Goal: Task Accomplishment & Management: Manage account settings

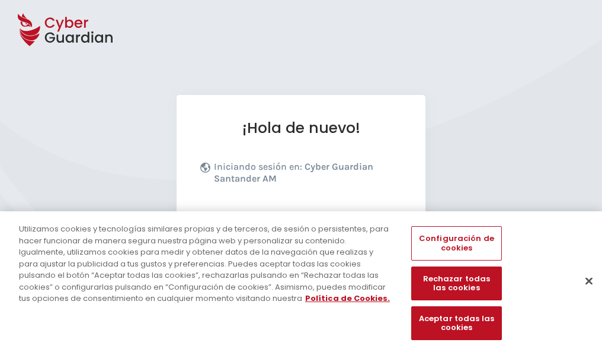
scroll to position [145, 0]
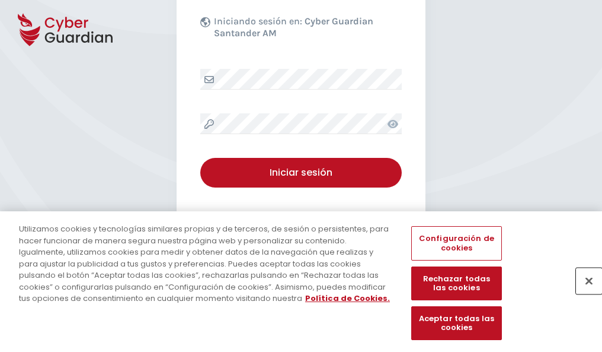
click at [583, 293] on button "Cerrar" at bounding box center [589, 280] width 26 height 26
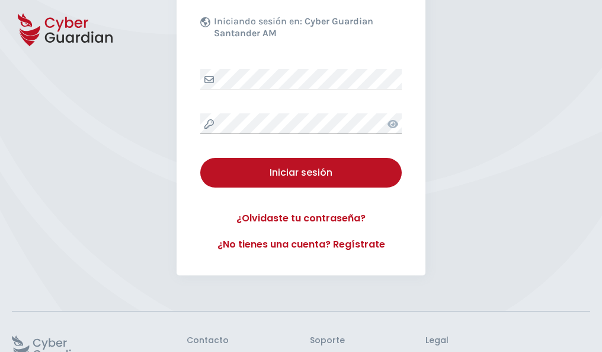
scroll to position [231, 0]
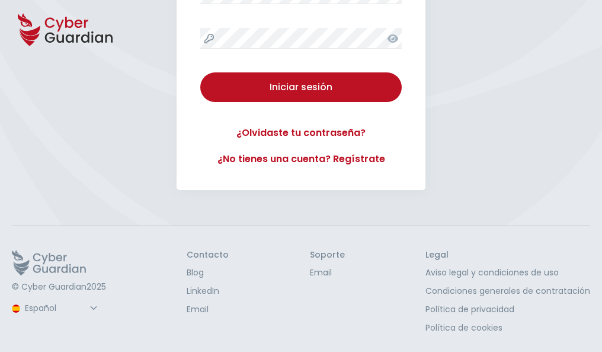
click at [200, 72] on button "Iniciar sesión" at bounding box center [301, 87] width 202 height 30
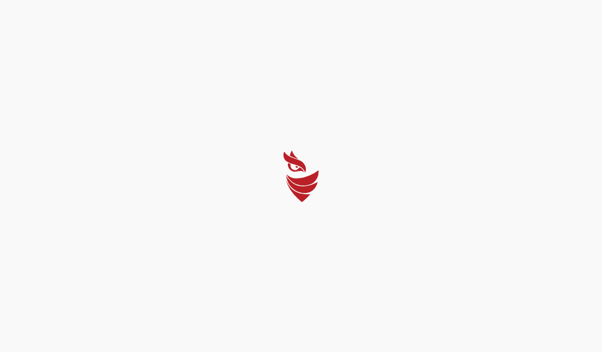
scroll to position [0, 0]
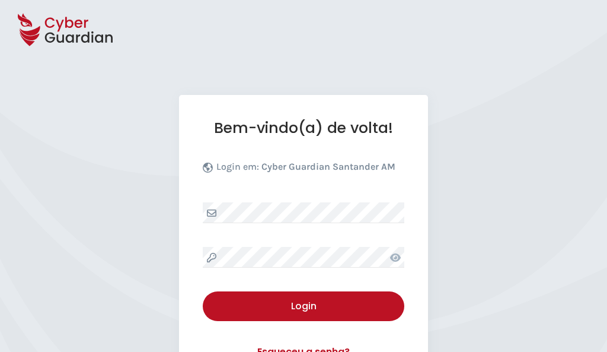
select select "Português (BR)"
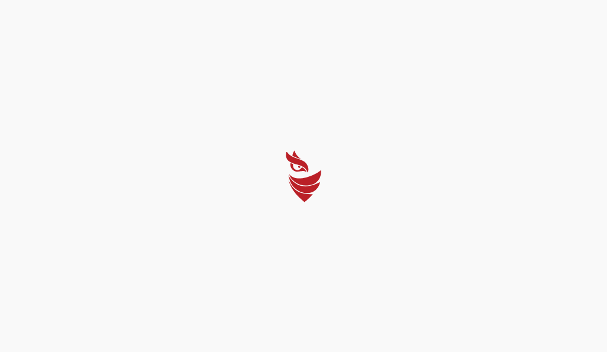
select select "Português (BR)"
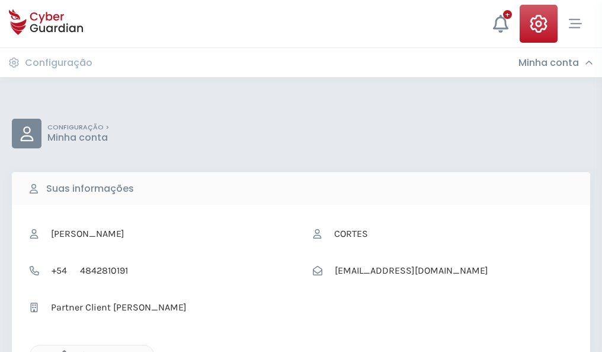
click at [61, 350] on icon "button" at bounding box center [61, 355] width 10 height 10
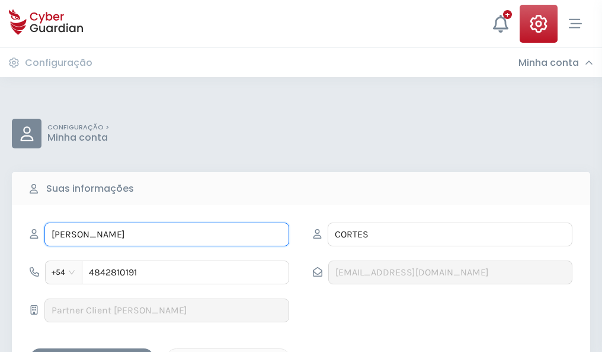
click at [167, 234] on input "JUAN BAUTISTA" at bounding box center [166, 234] width 245 height 24
type input "J"
type input "Renato"
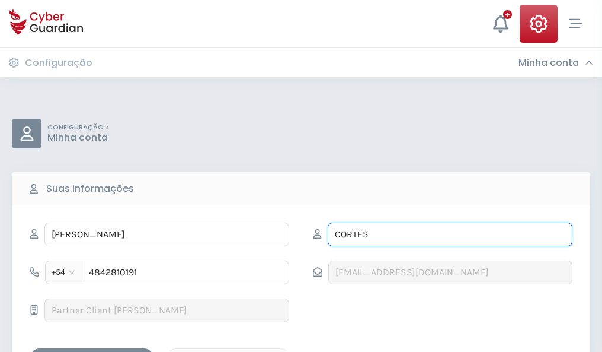
click at [450, 234] on input "CORTES" at bounding box center [450, 234] width 245 height 24
type input "C"
type input "Pou"
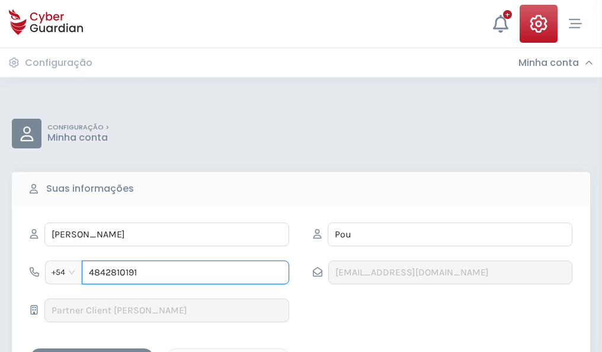
click at [186, 272] on input "4842810191" at bounding box center [185, 272] width 207 height 24
type input "4"
type input "4961211837"
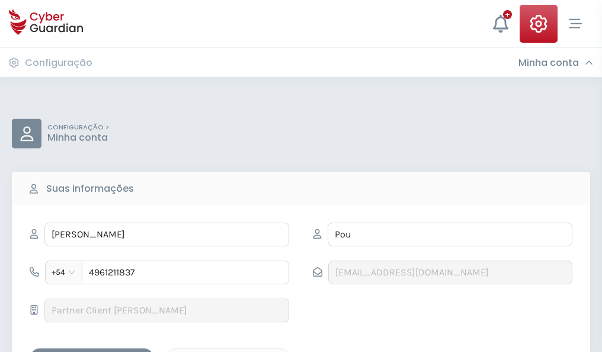
click at [92, 351] on div "Salvar alterações" at bounding box center [92, 358] width 107 height 15
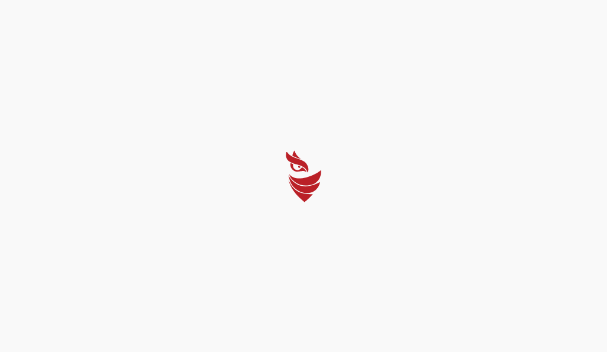
select select "Português (BR)"
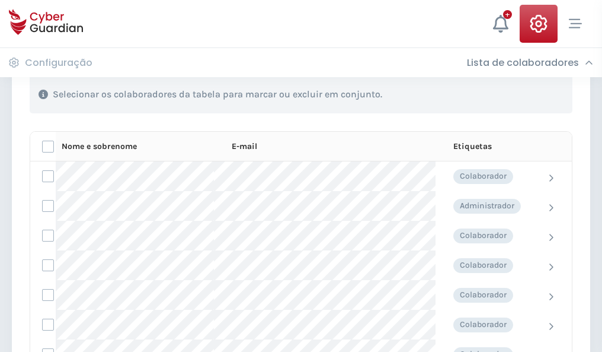
scroll to position [507, 0]
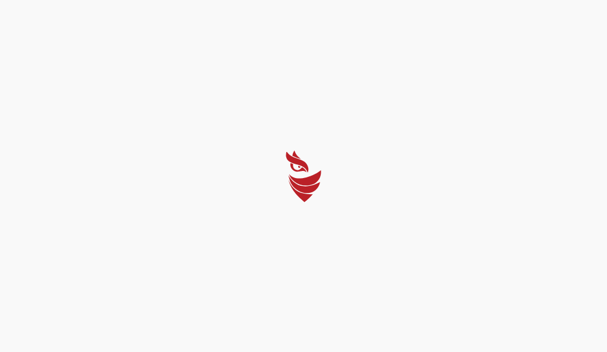
select select "Português (BR)"
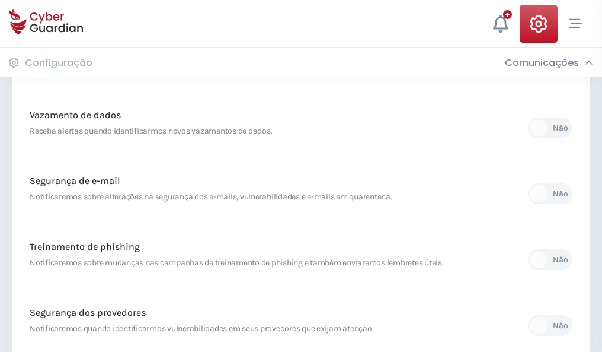
scroll to position [624, 0]
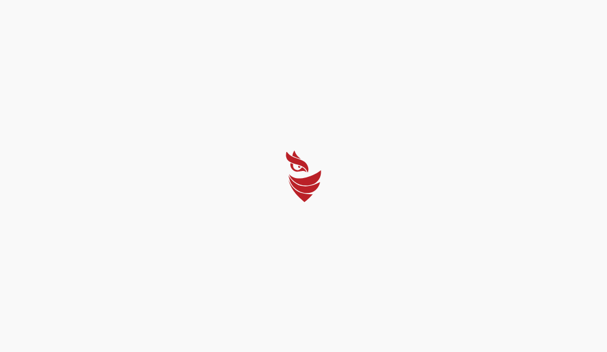
select select "Português (BR)"
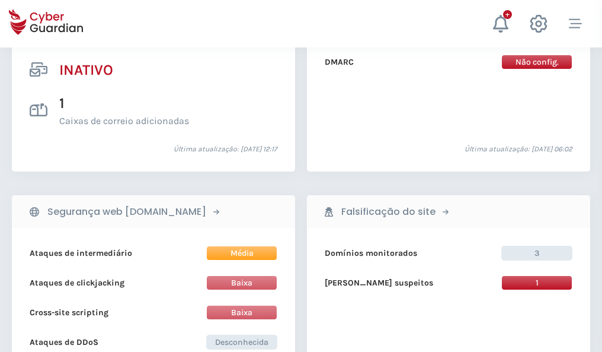
scroll to position [1175, 0]
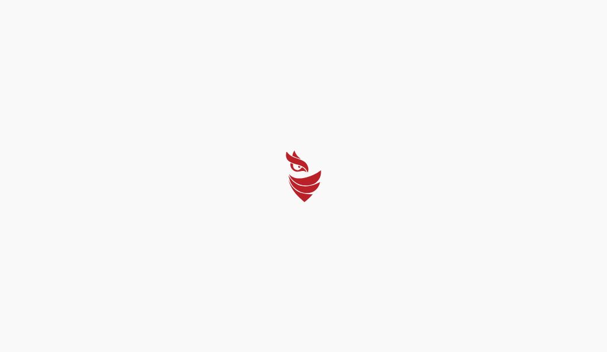
select select "Português (BR)"
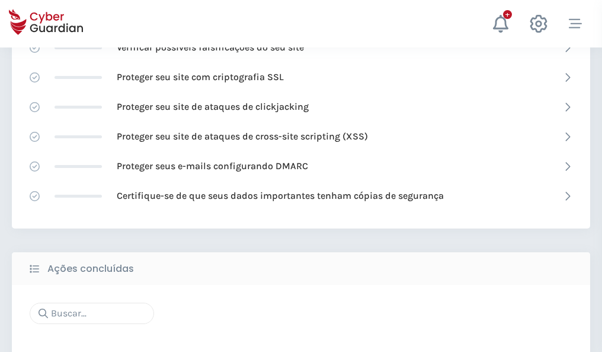
scroll to position [790, 0]
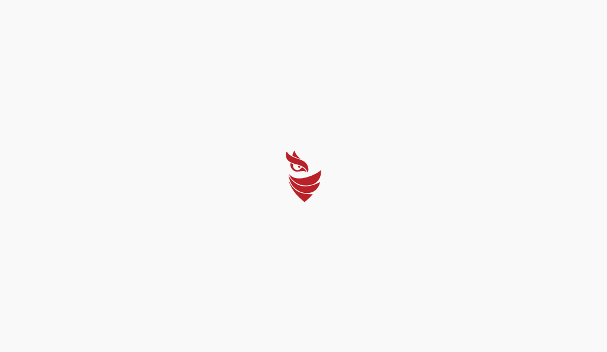
select select "Português (BR)"
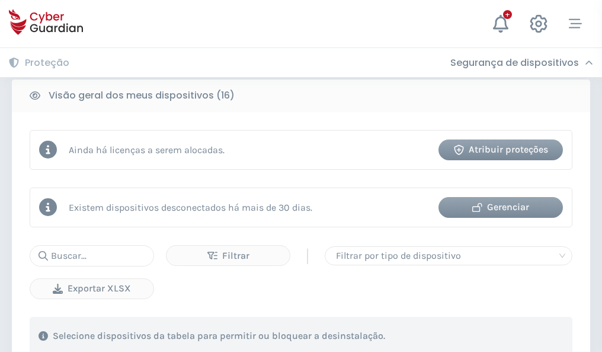
scroll to position [1105, 0]
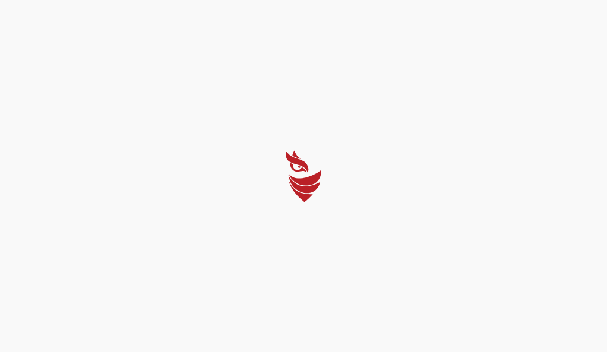
select select "Português (BR)"
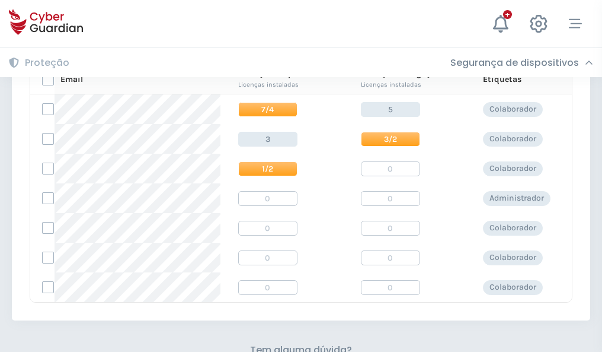
scroll to position [509, 0]
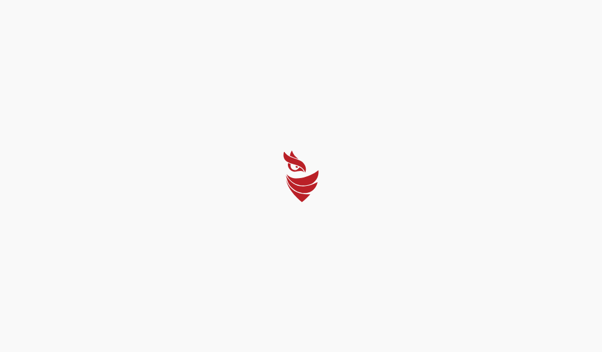
select select "Português (BR)"
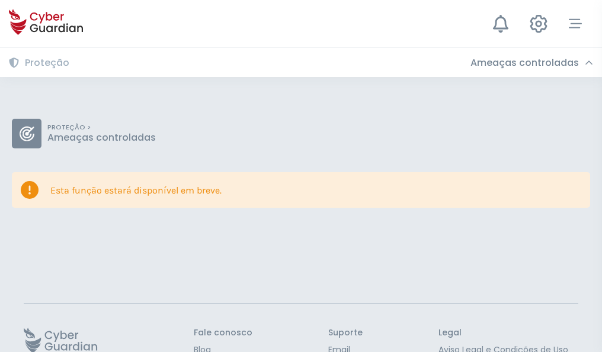
scroll to position [77, 0]
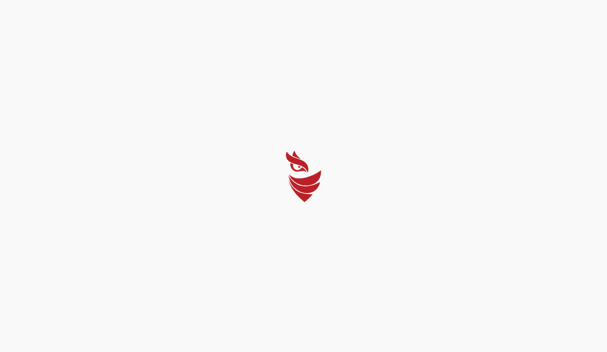
select select "Português (BR)"
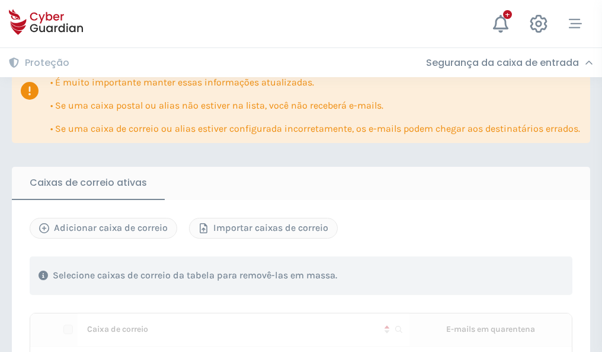
scroll to position [723, 0]
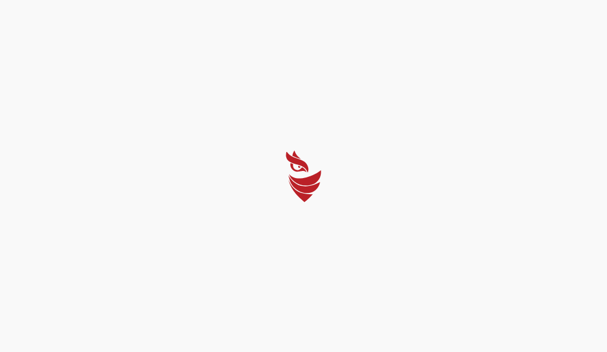
select select "Português (BR)"
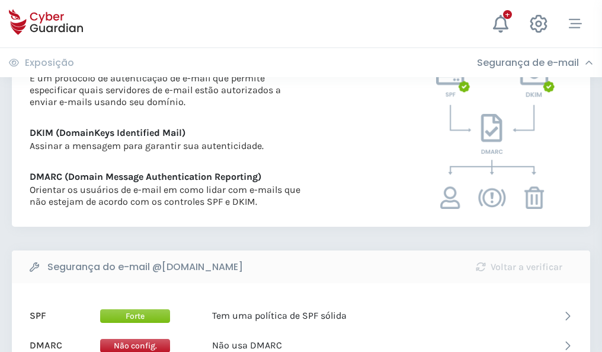
scroll to position [640, 0]
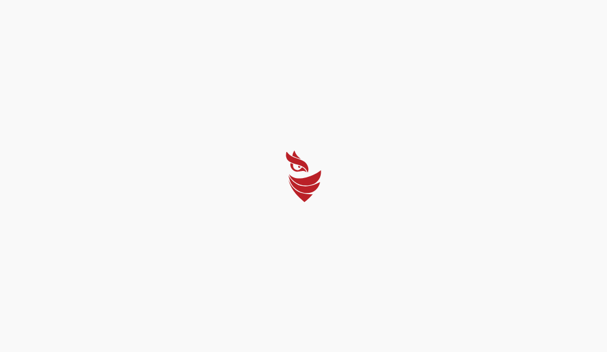
select select "Português (BR)"
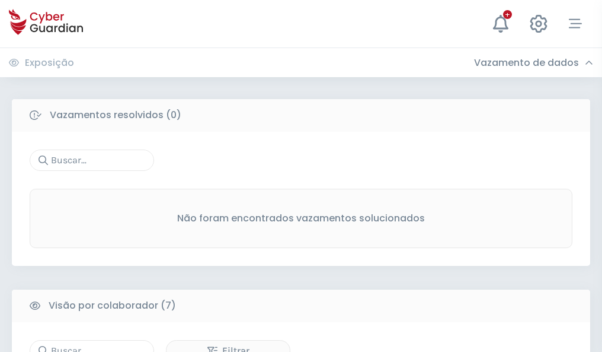
scroll to position [980, 0]
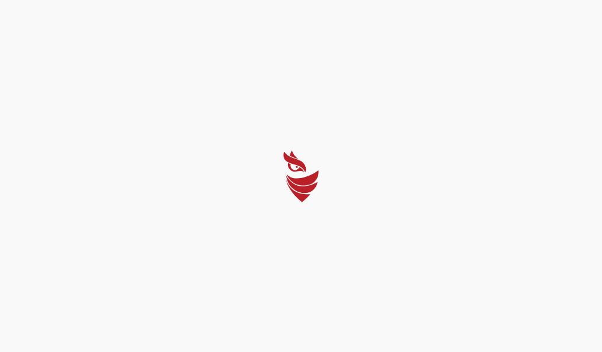
select select "Português (BR)"
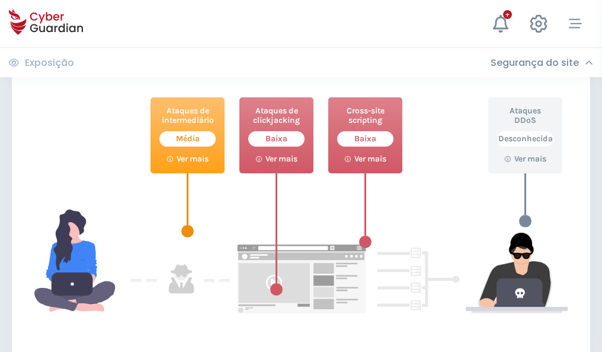
scroll to position [646, 0]
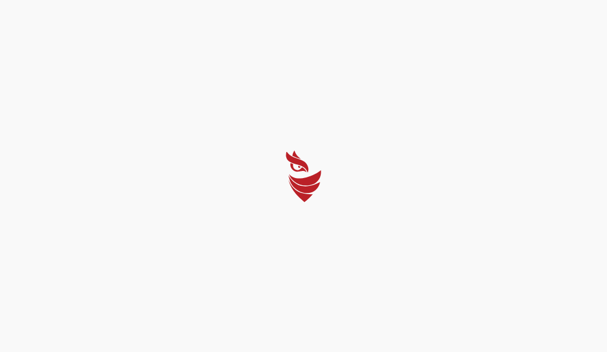
select select "Português (BR)"
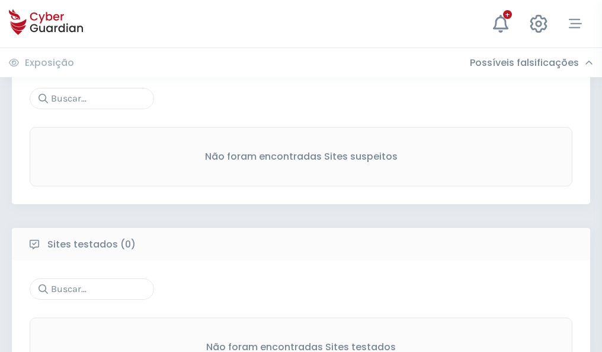
scroll to position [620, 0]
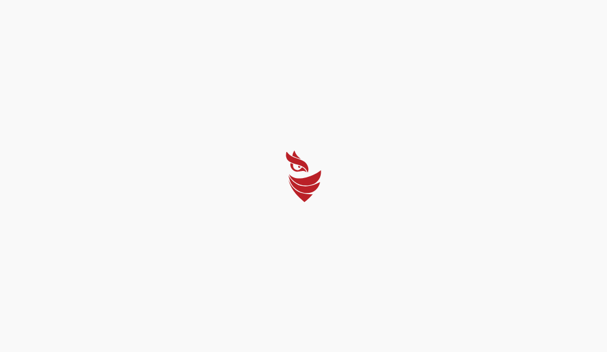
select select "Português (BR)"
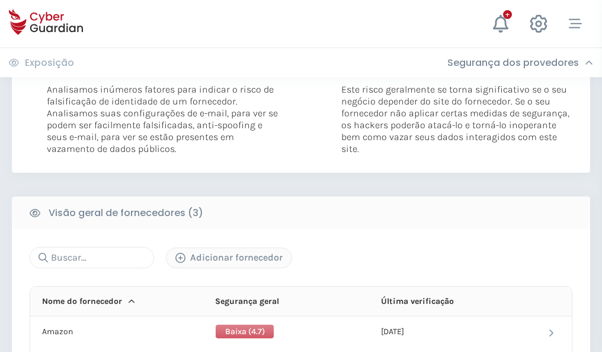
scroll to position [663, 0]
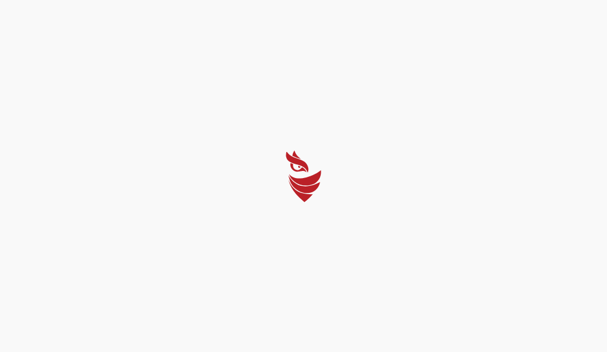
select select "Português (BR)"
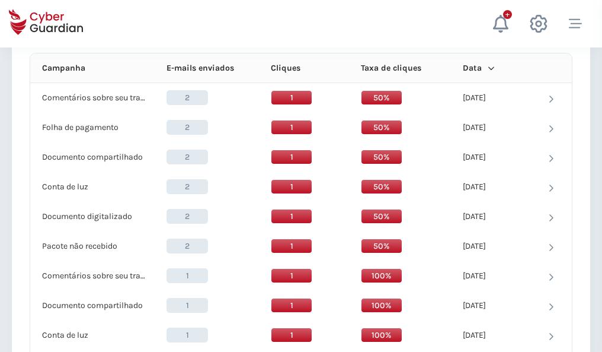
scroll to position [1063, 0]
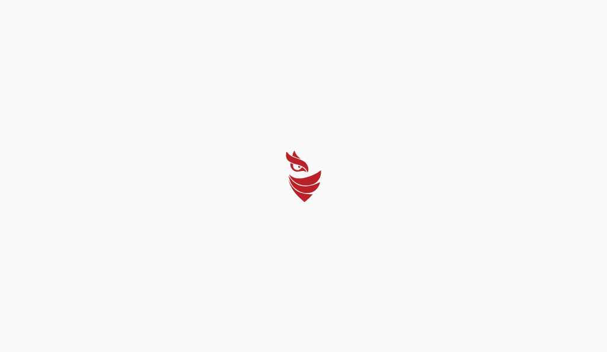
select select "Português (BR)"
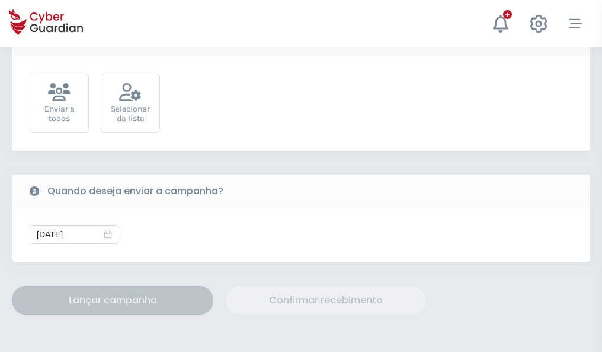
scroll to position [434, 0]
